Goal: Complete application form

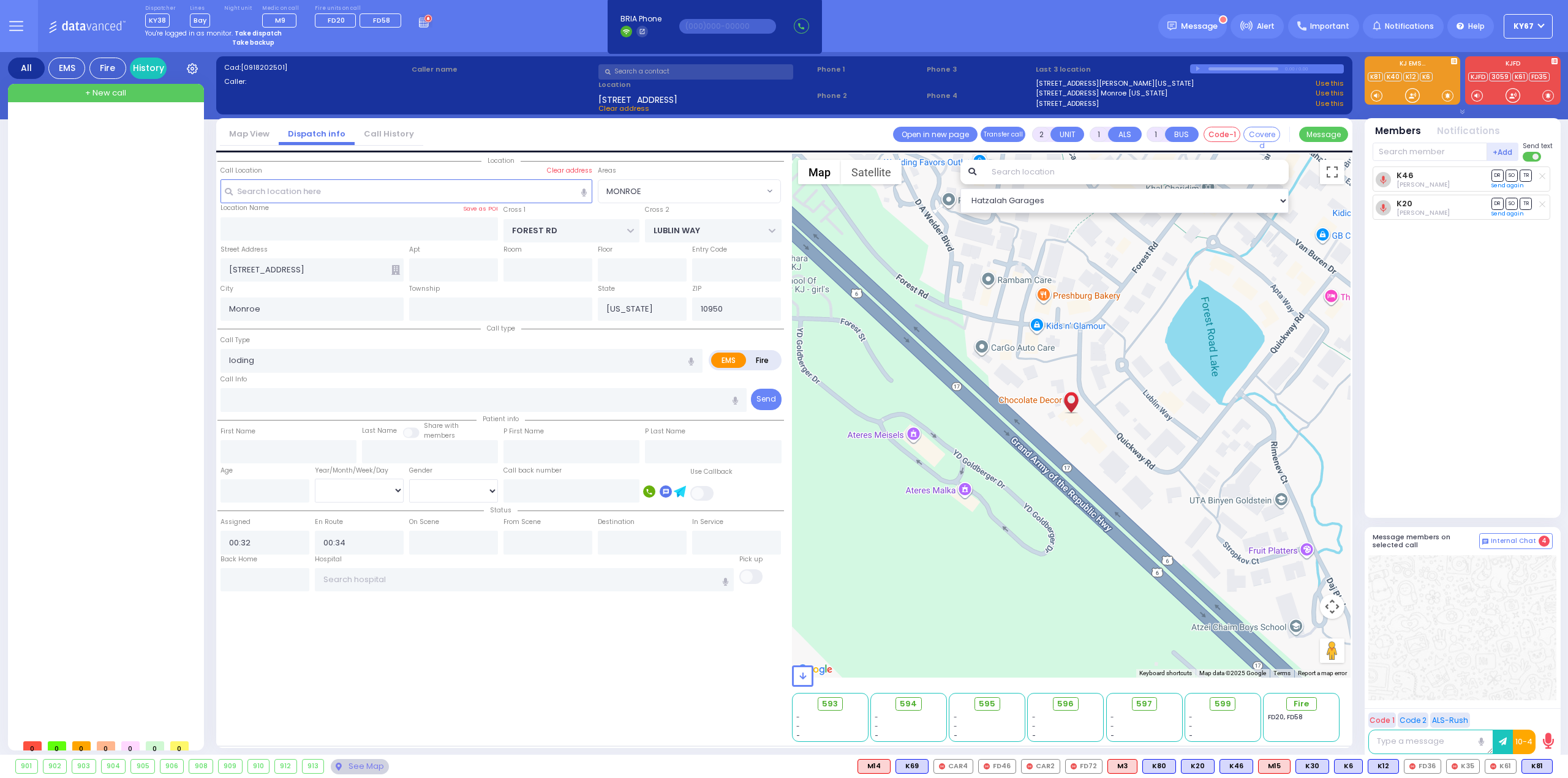
select select "MONROE"
select select
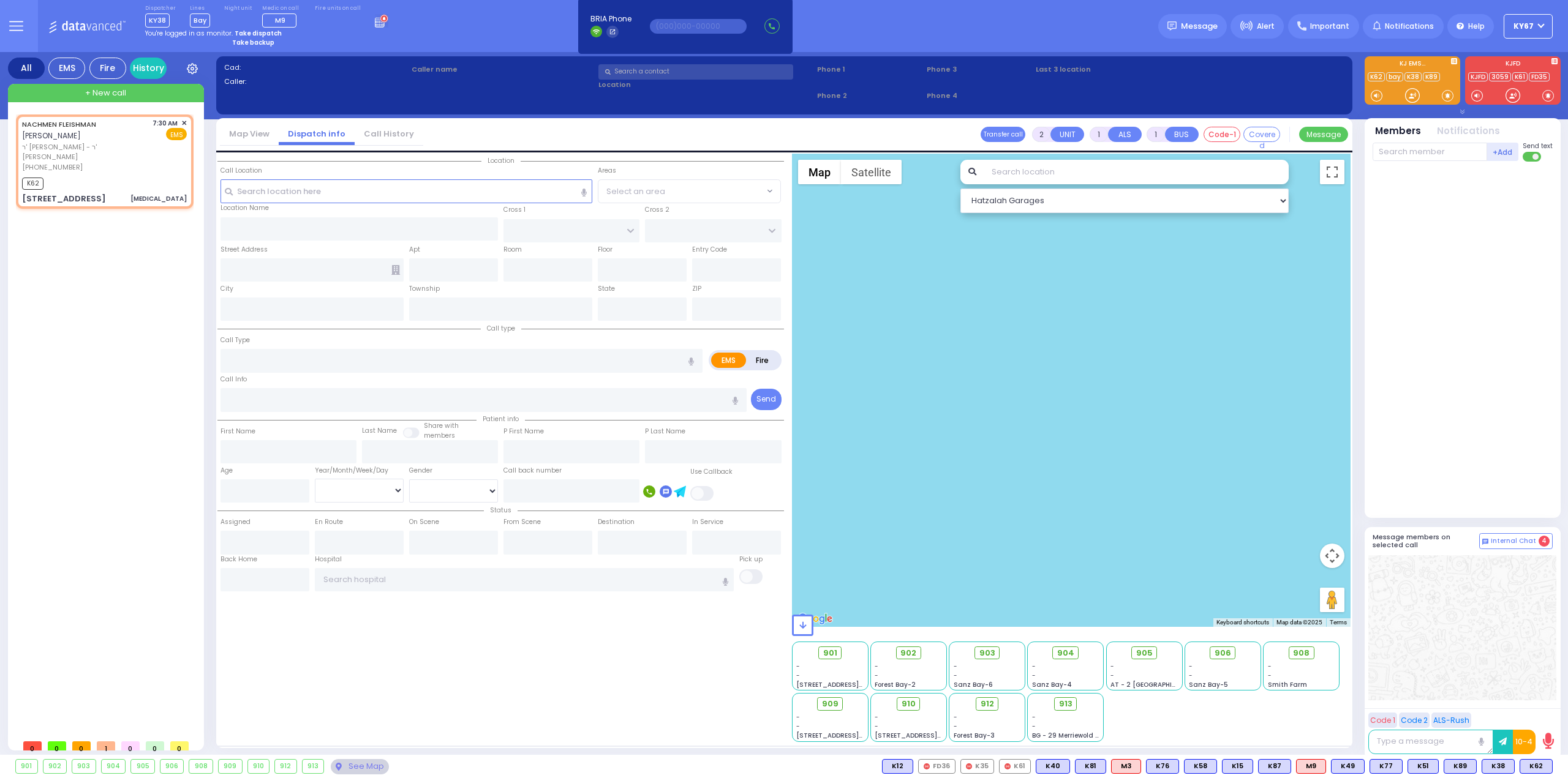
type input "0"
select select
type input "Dislocation"
radio input "true"
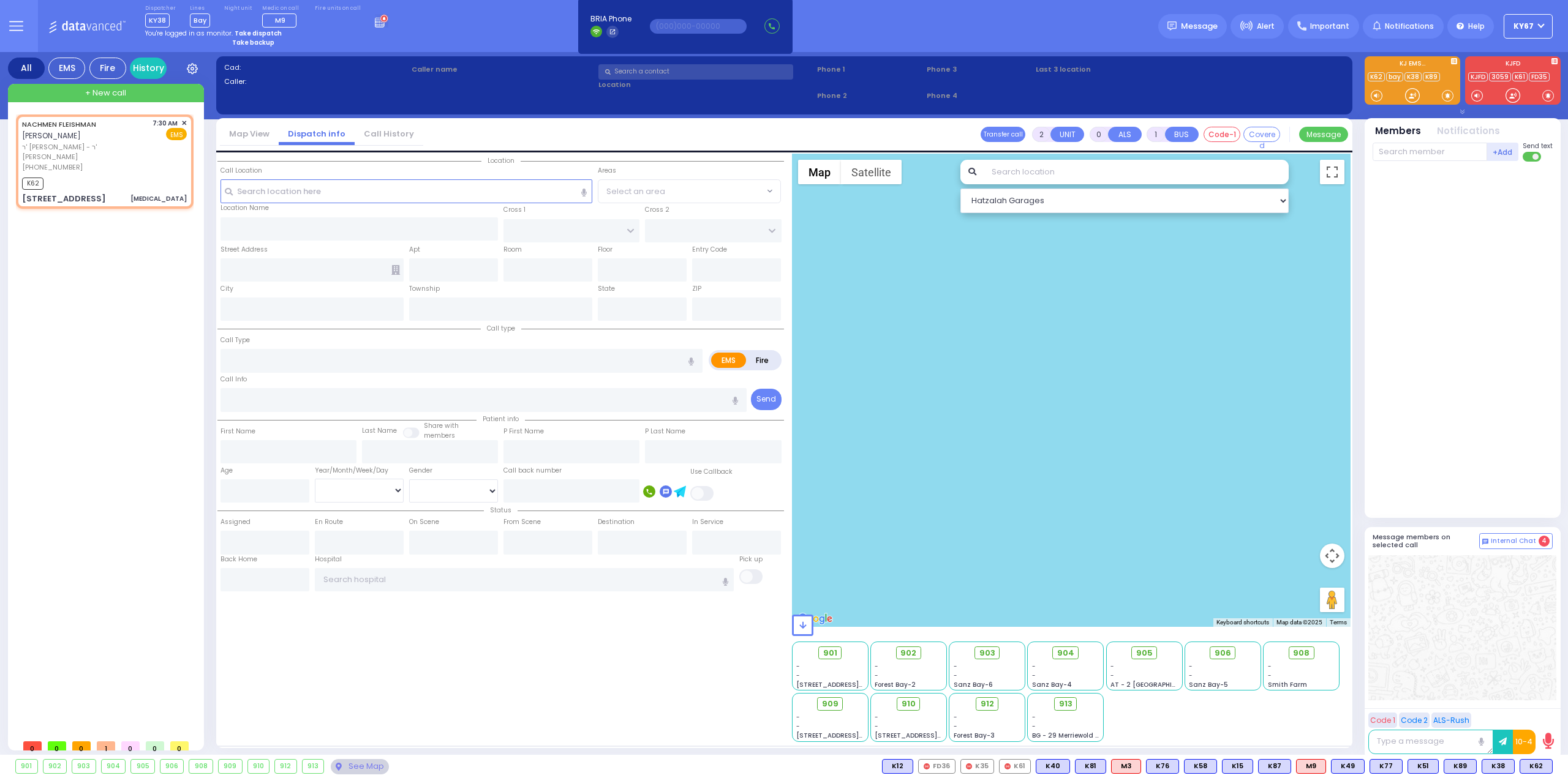
type input "NACHMEN"
type input "FLEISHMAN"
type input "2"
select select "Year"
select select "[DEMOGRAPHIC_DATA]"
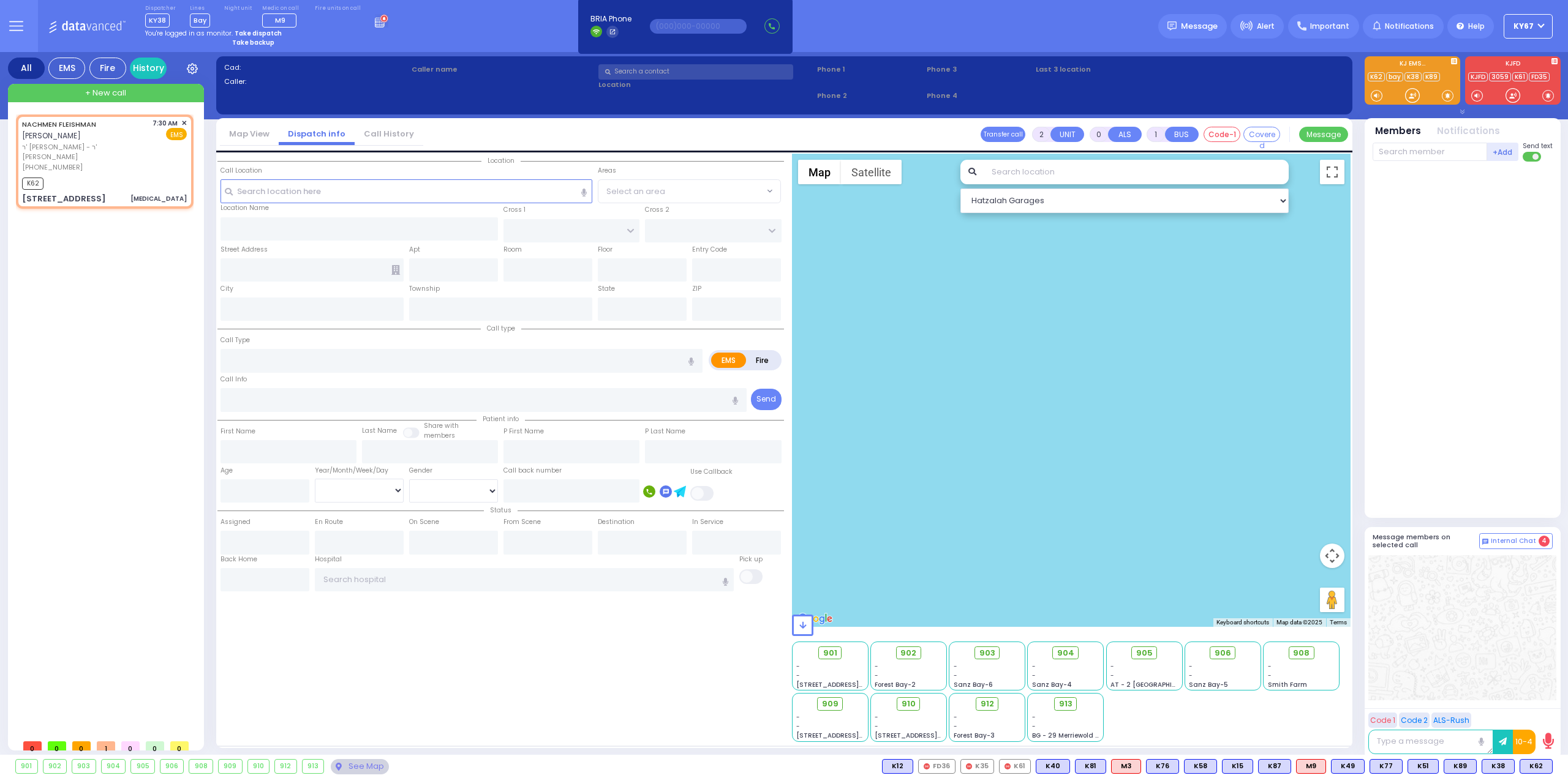
type input "07:30"
type input "07:32"
select select "Hatzalah Garages"
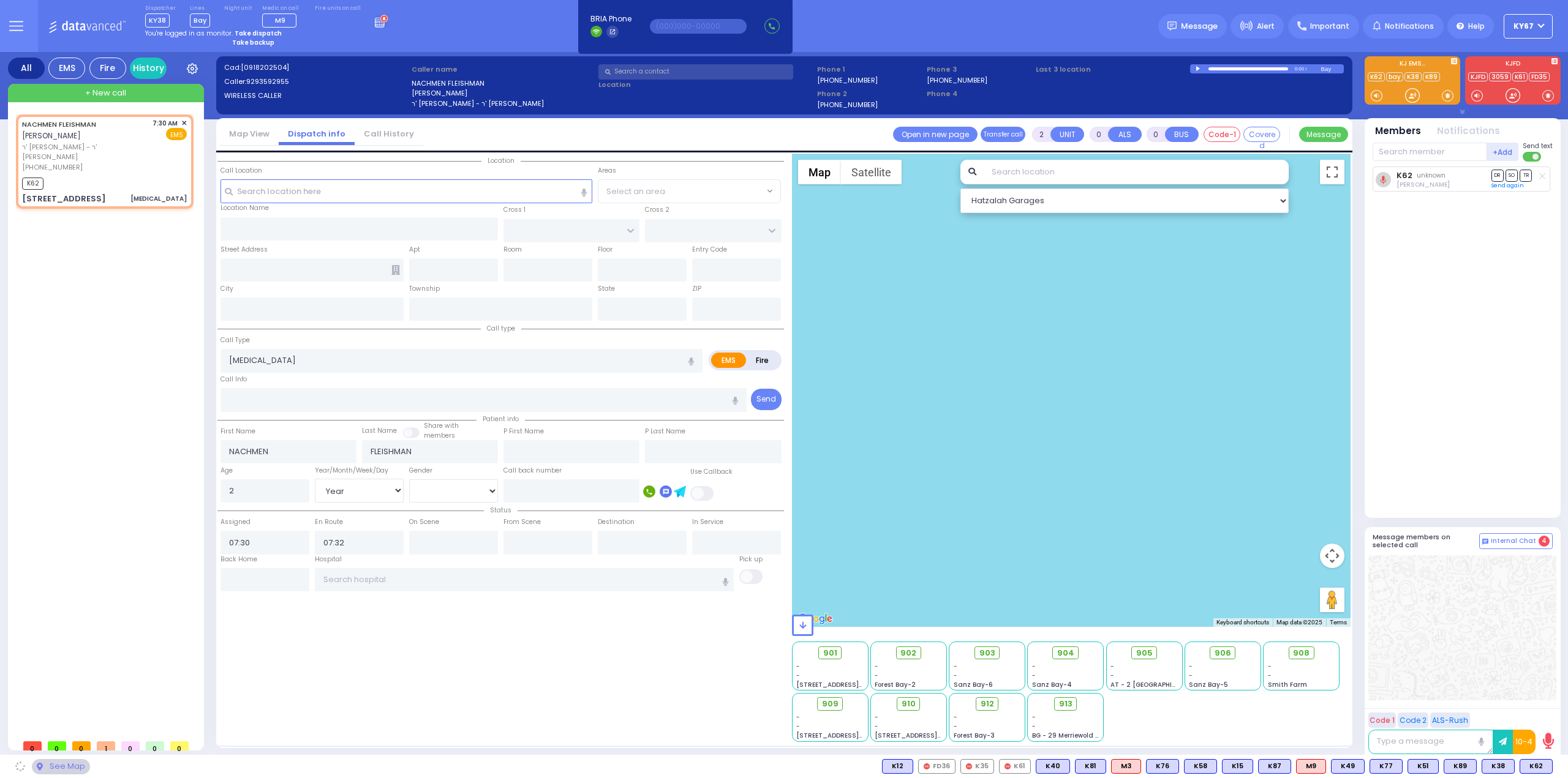
type input "HAMASPIK WAY"
type input "RATZFERT WAY"
type input "59 BAKERTOWN RD"
type input "312"
type input "Kiryas Joel"
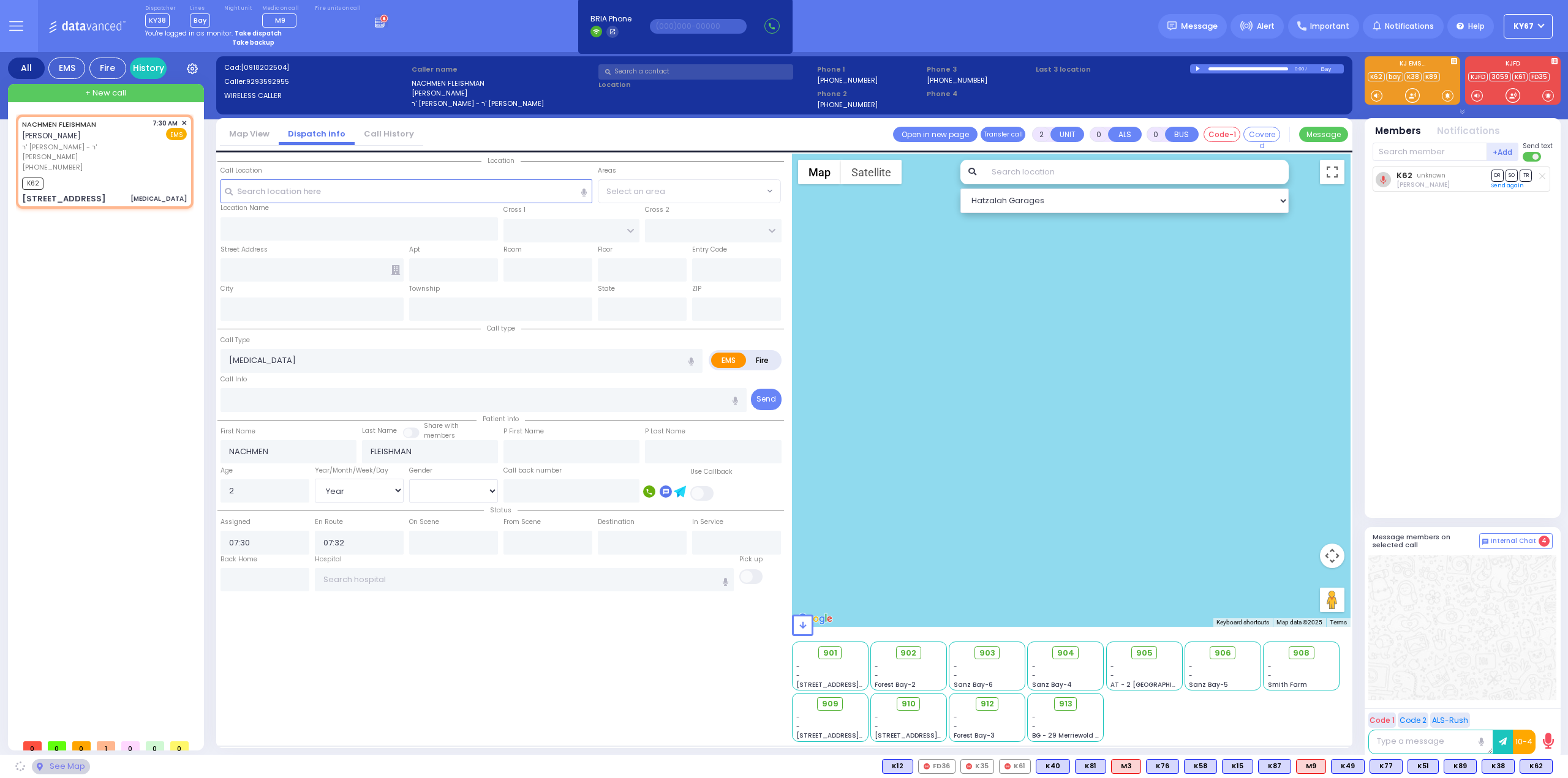
type input "[US_STATE]"
type input "10950"
select select "SECTION 4"
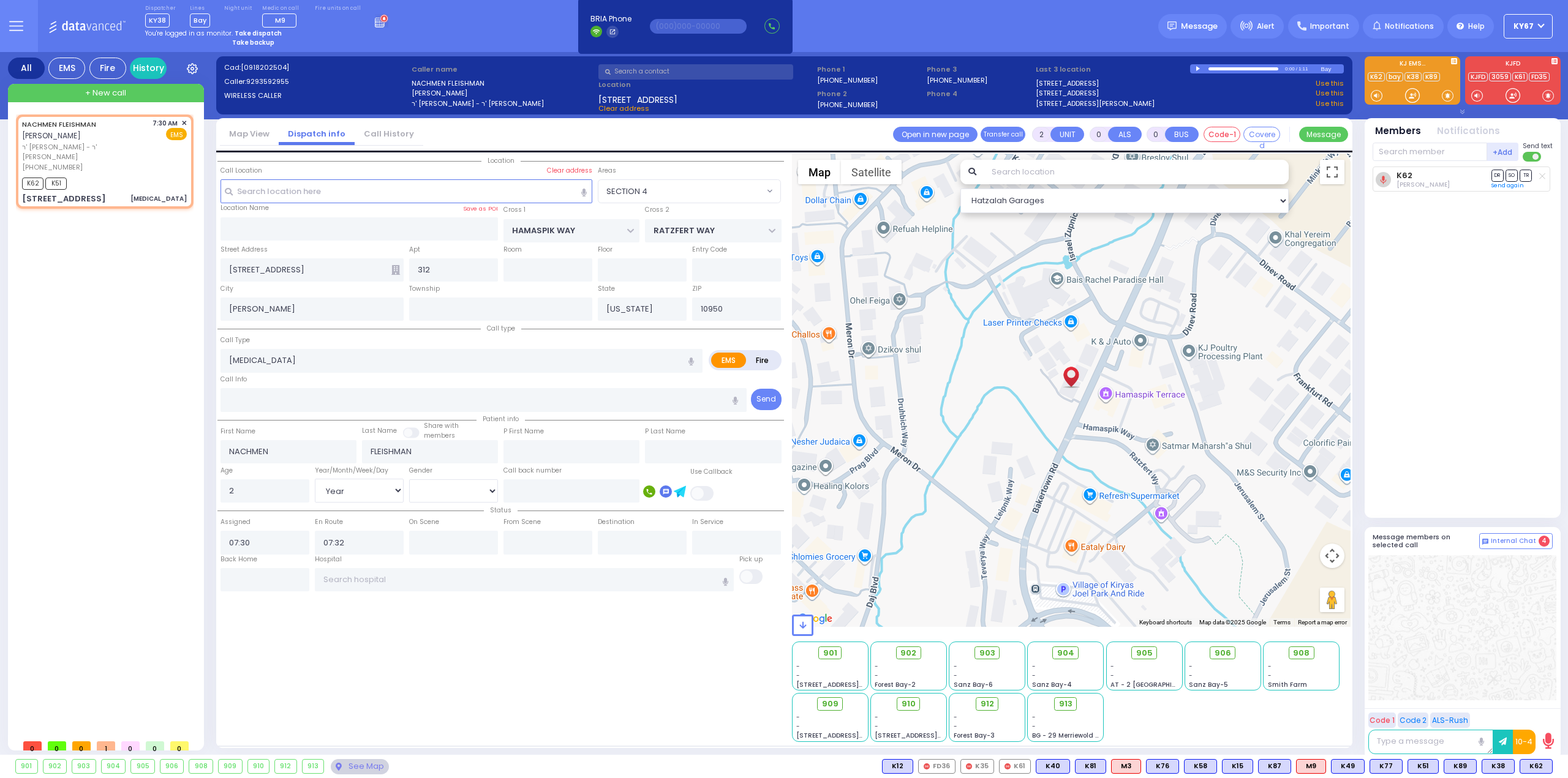
select select
radio input "true"
select select "Year"
select select "[DEMOGRAPHIC_DATA]"
select select "Hatzalah Garages"
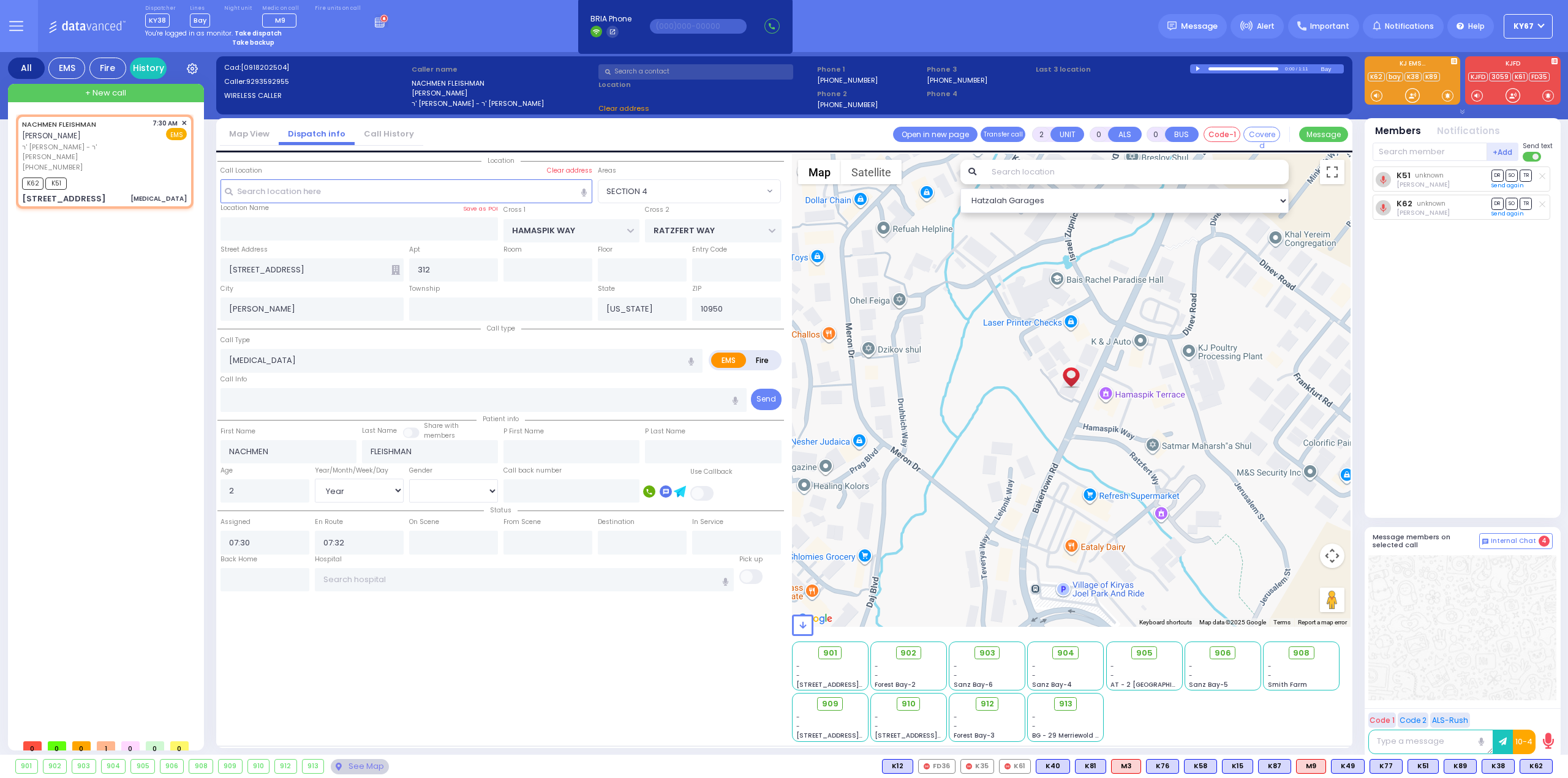
select select "SECTION 4"
